Goal: Information Seeking & Learning: Learn about a topic

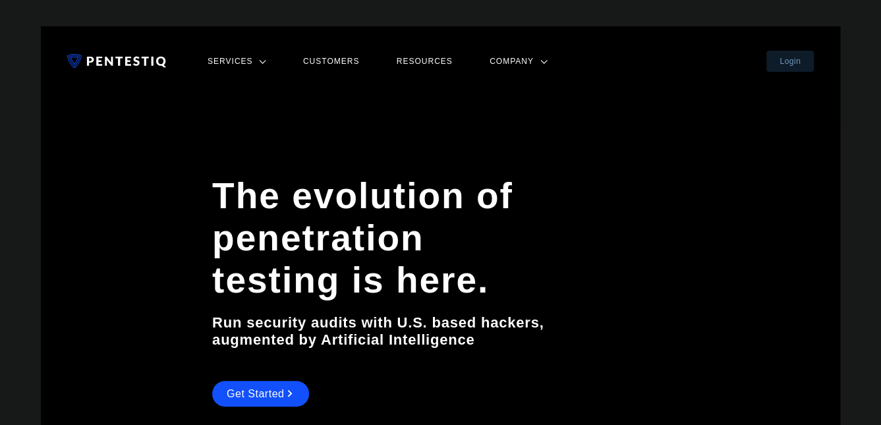
click at [253, 59] on link "Services" at bounding box center [237, 61] width 66 height 17
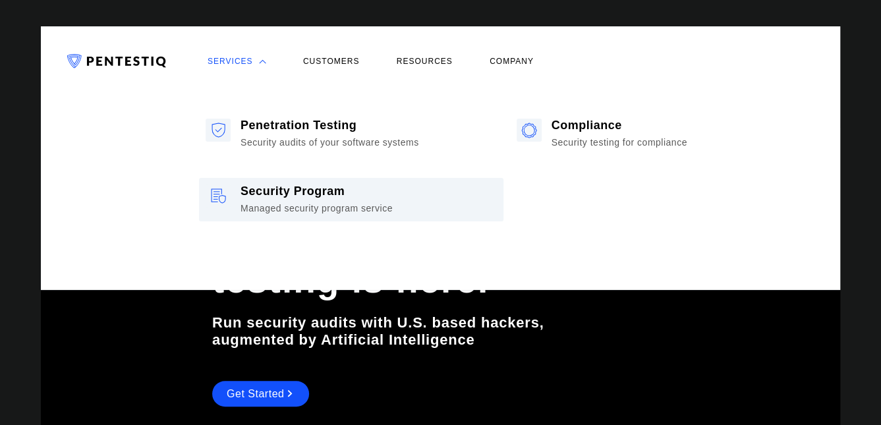
click at [322, 194] on div "Security Program" at bounding box center [317, 192] width 152 height 14
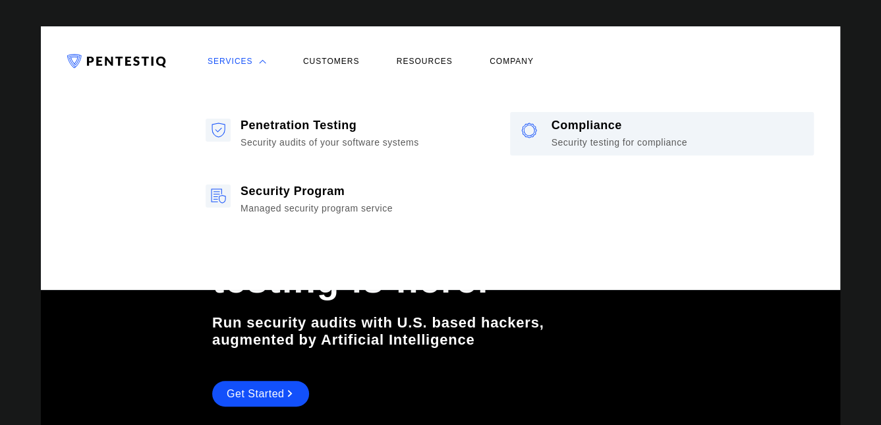
click at [587, 129] on div "Compliance" at bounding box center [620, 126] width 136 height 14
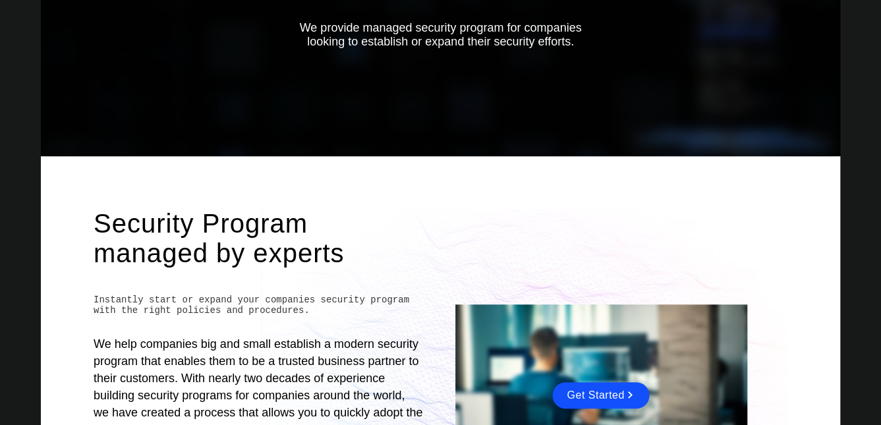
scroll to position [132, 0]
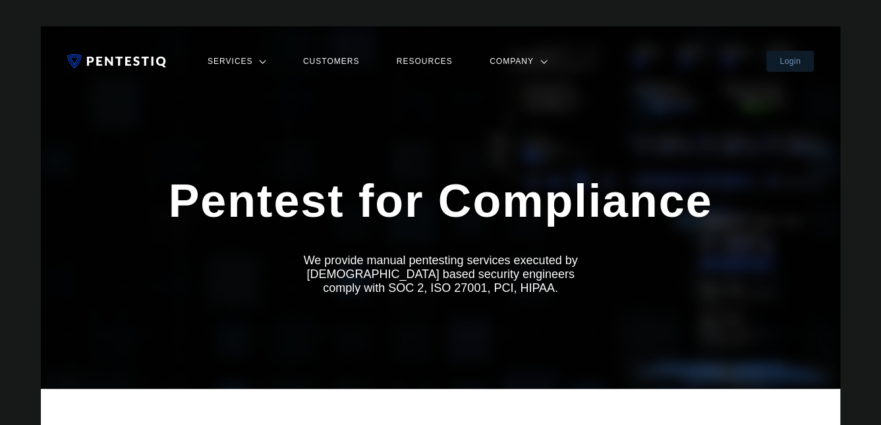
click at [368, 256] on h2 "We provide manual pentesting services executed by [DEMOGRAPHIC_DATA] based secu…" at bounding box center [440, 284] width 293 height 61
copy h2 "manual pentesting services"
drag, startPoint x: 368, startPoint y: 256, endPoint x: 511, endPoint y: 253, distance: 142.4
click at [511, 254] on h2 "We provide manual pentesting services executed by U.S. based security engineers…" at bounding box center [440, 284] width 293 height 61
click at [356, 274] on h2 "We provide manual pentesting services executed by U.S. based security engineers…" at bounding box center [440, 284] width 293 height 61
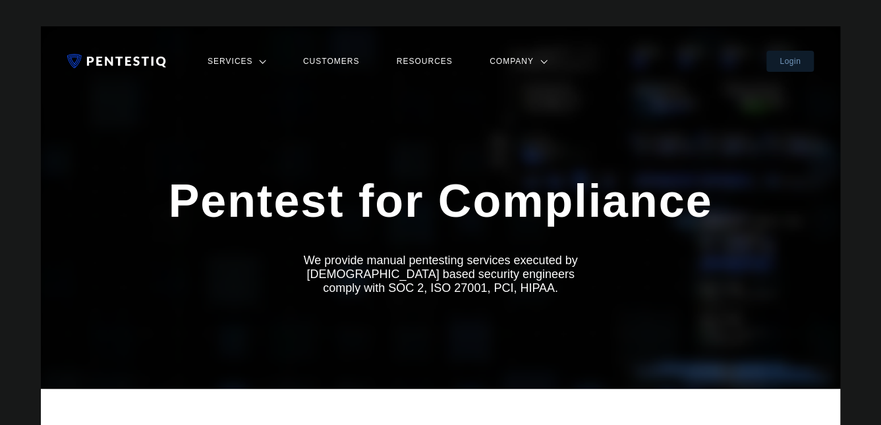
click at [241, 58] on link "Services" at bounding box center [237, 61] width 66 height 17
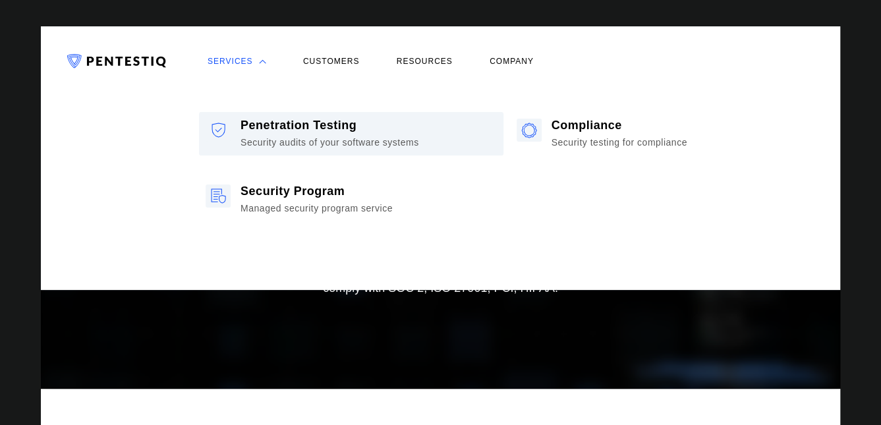
click at [266, 113] on link "Penetration Testing Security audits of your software systems" at bounding box center [351, 134] width 305 height 44
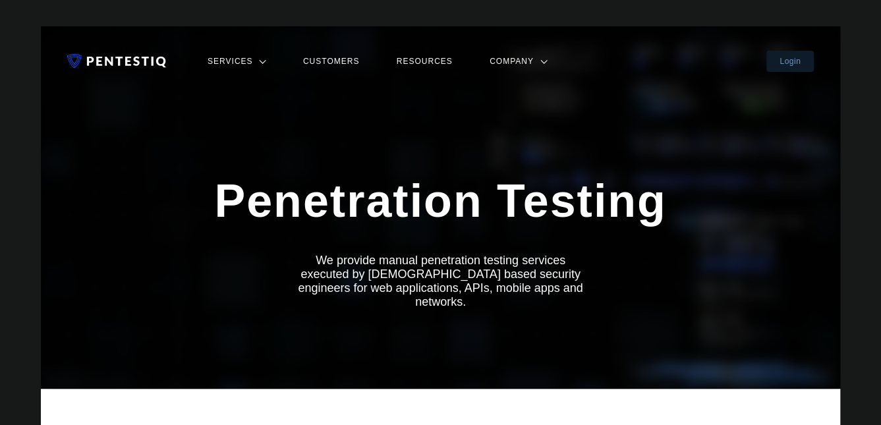
click at [372, 260] on h2 "We provide manual penetration testing services executed by [DEMOGRAPHIC_DATA] b…" at bounding box center [440, 291] width 293 height 75
click at [389, 255] on h2 "We provide manual penetration testing services executed by [DEMOGRAPHIC_DATA] b…" at bounding box center [440, 291] width 293 height 75
drag, startPoint x: 389, startPoint y: 255, endPoint x: 549, endPoint y: 253, distance: 160.2
click at [549, 254] on h2 "We provide manual penetration testing services executed by [DEMOGRAPHIC_DATA] b…" at bounding box center [440, 291] width 293 height 75
copy h2 "manual penetration testing services"
